Goal: Obtain resource: Download file/media

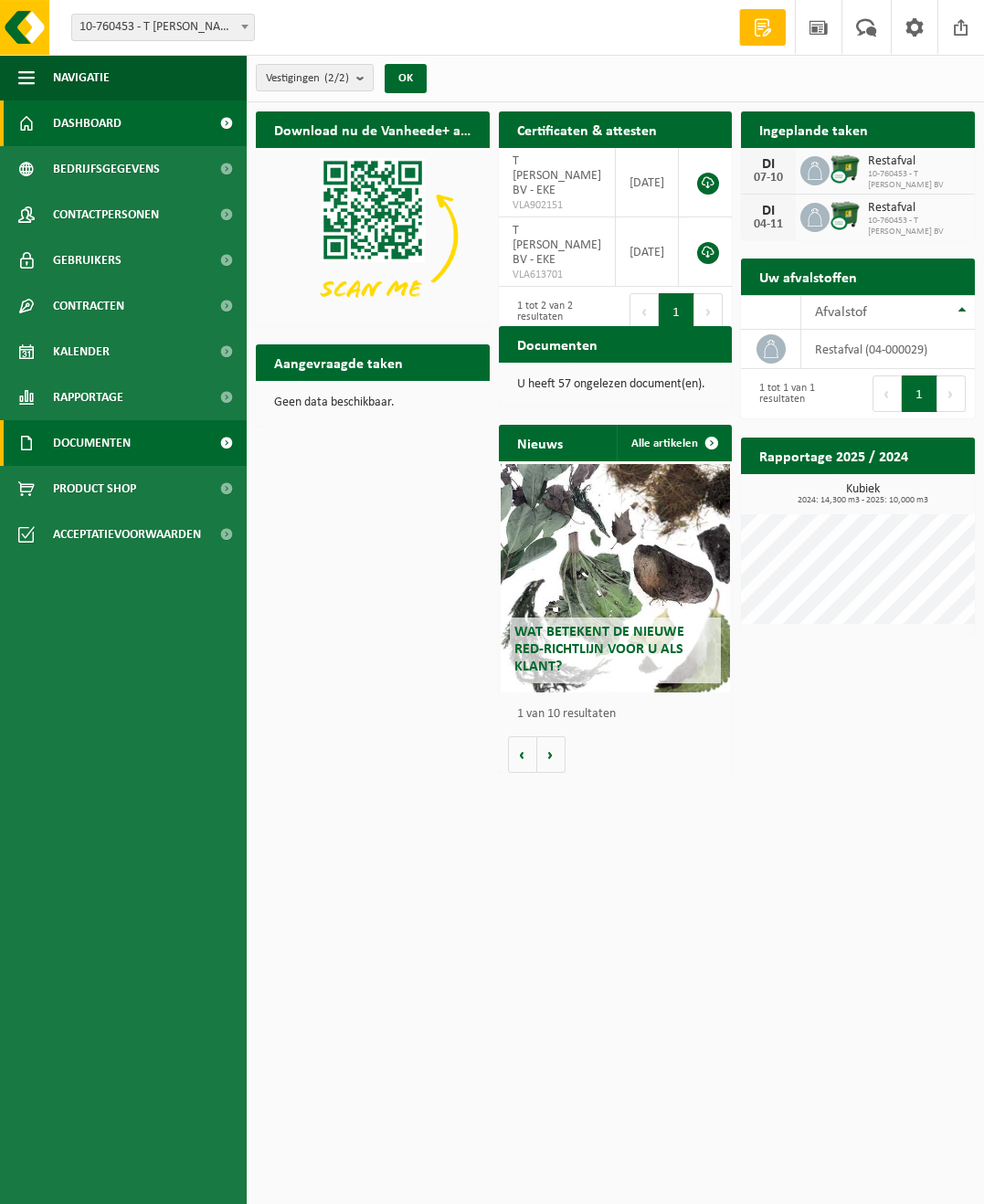
click at [91, 438] on span "Documenten" at bounding box center [92, 442] width 78 height 46
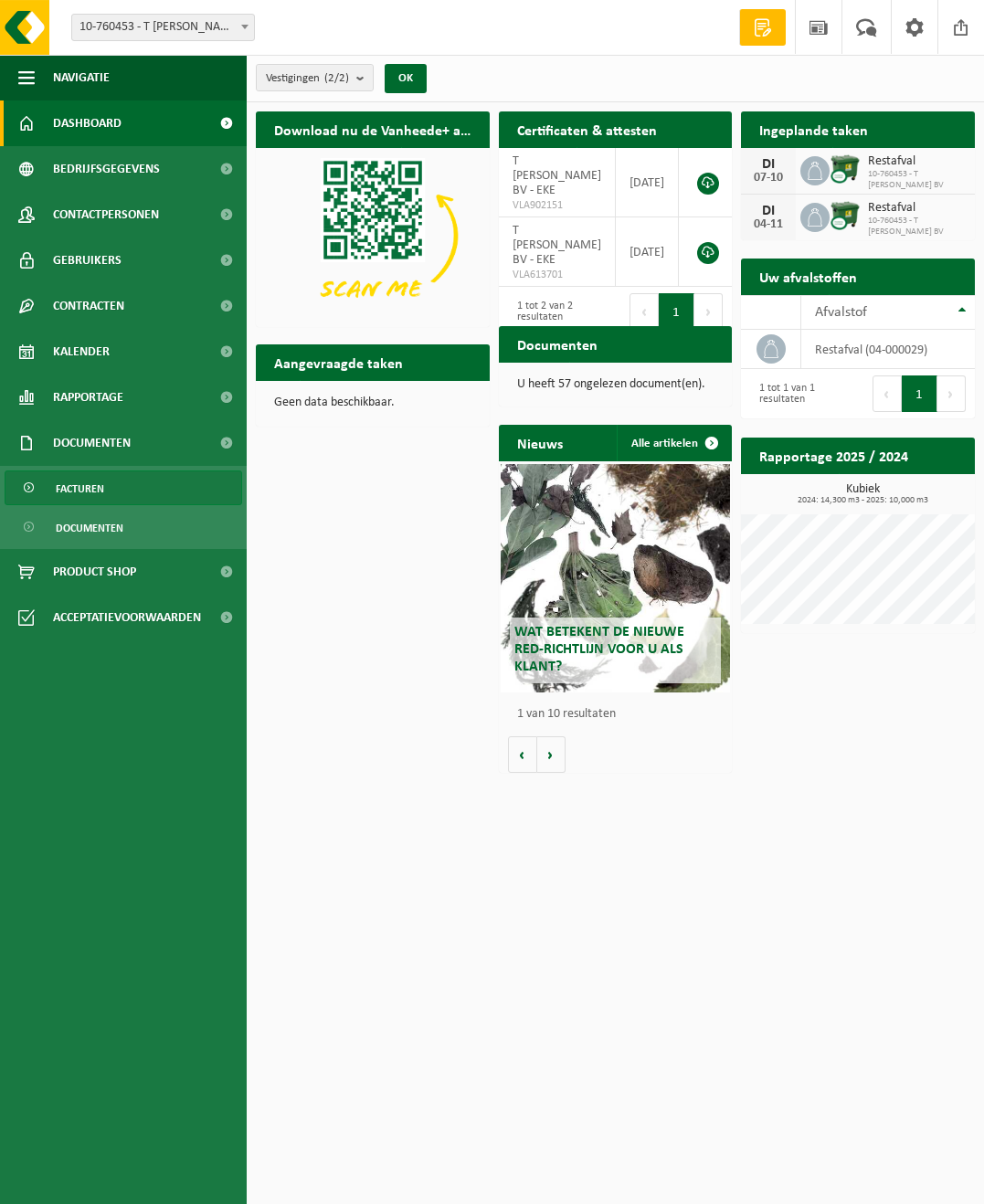
click at [89, 486] on span "Facturen" at bounding box center [79, 489] width 48 height 35
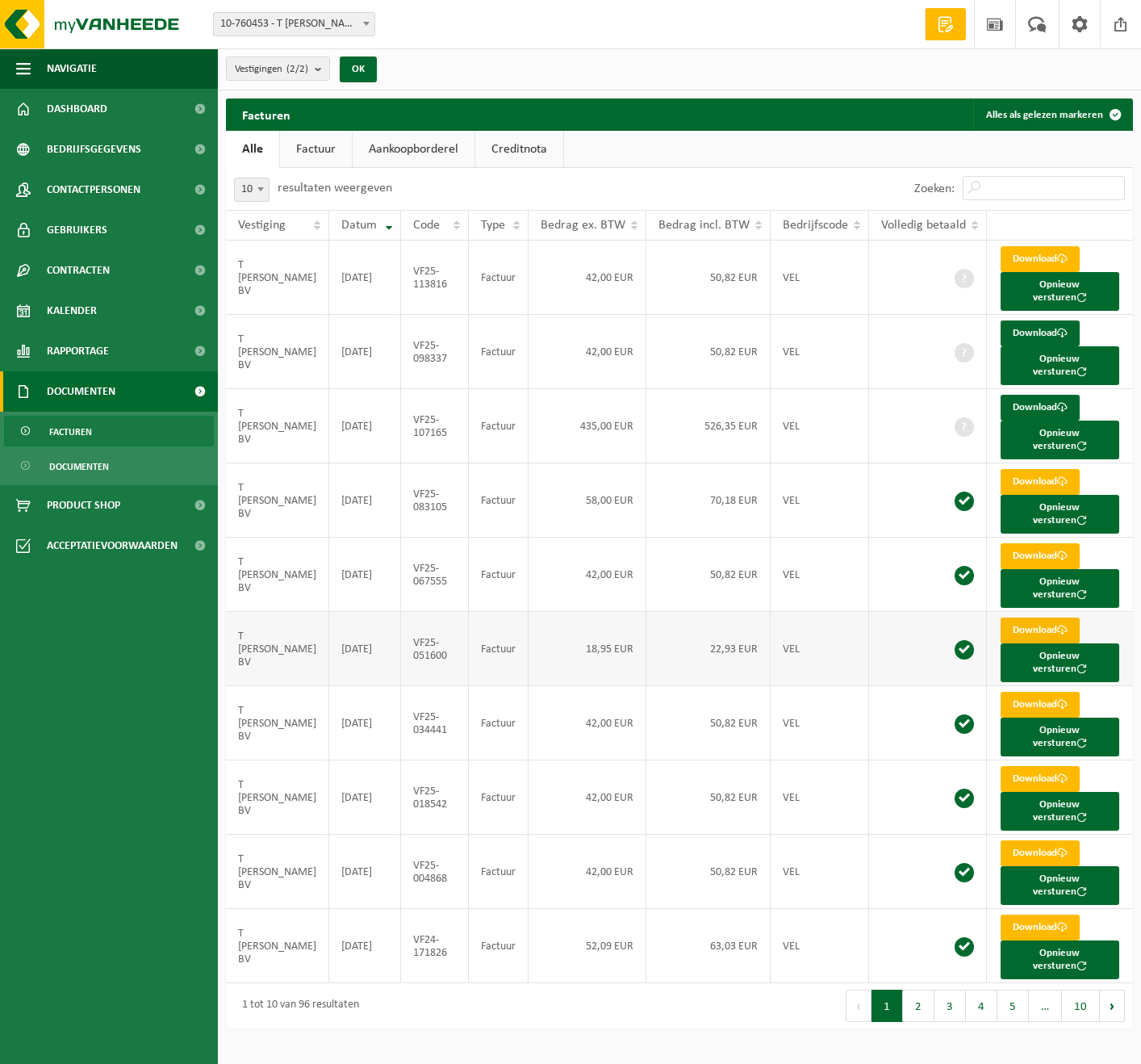
click at [869, 618] on link "Download" at bounding box center [1040, 631] width 79 height 26
